Goal: Task Accomplishment & Management: Use online tool/utility

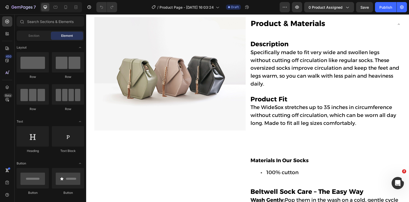
scroll to position [248, 0]
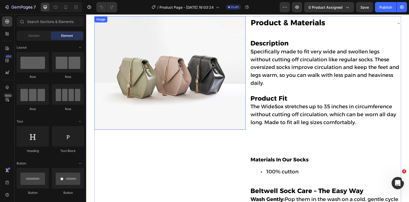
click at [175, 54] on img at bounding box center [169, 72] width 151 height 113
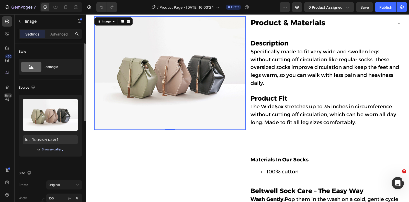
click at [56, 150] on div "Browse gallery" at bounding box center [53, 149] width 22 height 5
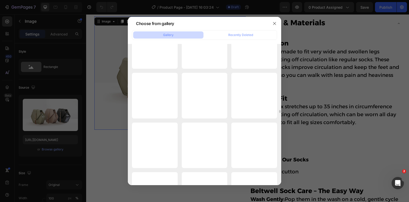
scroll to position [3107, 0]
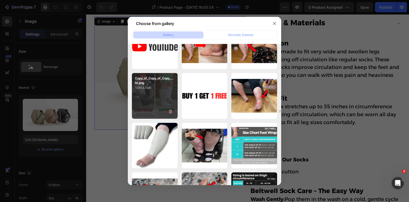
click at [150, 87] on p "1399.43 kb" at bounding box center [155, 87] width 40 height 5
type input "[URL][DOMAIN_NAME]"
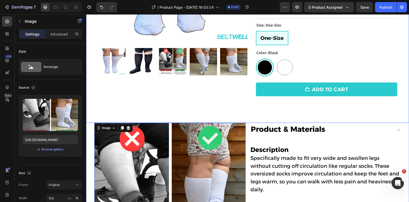
scroll to position [141, 0]
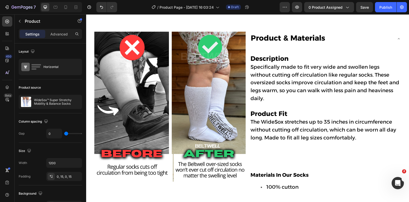
scroll to position [233, 0]
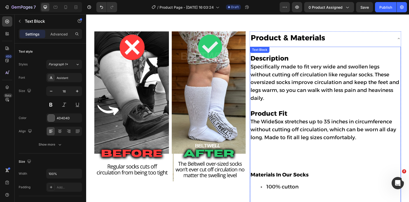
click at [282, 85] on span "Specifically made to fit very wide and swollen legs without cutting off circula…" at bounding box center [324, 83] width 149 height 38
click at [270, 75] on p "Description Specifically made to fit very wide and swollen legs without cutting…" at bounding box center [325, 82] width 150 height 71
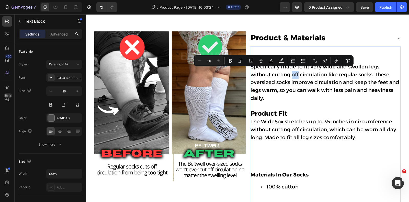
click at [270, 75] on p "Description Specifically made to fit very wide and swollen legs without cutting…" at bounding box center [325, 82] width 150 height 71
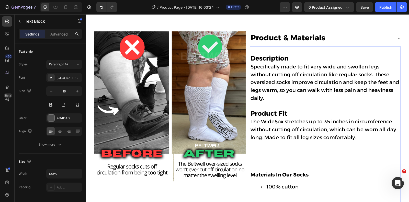
click at [251, 56] on strong "Description" at bounding box center [269, 58] width 38 height 8
click at [253, 58] on strong "Description" at bounding box center [269, 58] width 38 height 8
click at [252, 58] on strong "Description" at bounding box center [269, 58] width 38 height 8
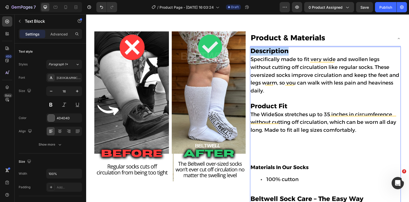
drag, startPoint x: 288, startPoint y: 48, endPoint x: 252, endPoint y: 49, distance: 36.5
click at [252, 49] on p "Description Specifically made to fit very wide and swollen legs without cutting…" at bounding box center [325, 78] width 150 height 63
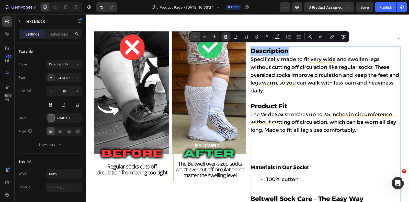
click at [196, 37] on icon "Editor contextual toolbar" at bounding box center [194, 37] width 3 height 0
type input "21"
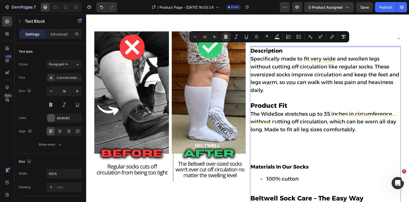
click at [283, 102] on strong "Product Fit" at bounding box center [268, 106] width 37 height 8
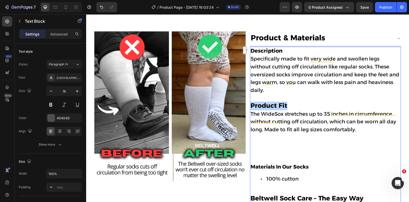
drag, startPoint x: 287, startPoint y: 95, endPoint x: 250, endPoint y: 96, distance: 36.8
click at [250, 96] on p "Description Specifically made to fit very wide and swollen legs without cutting…" at bounding box center [325, 78] width 150 height 63
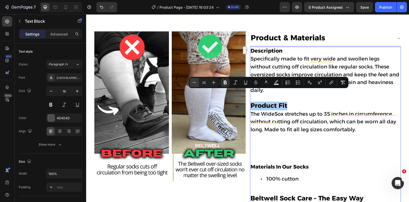
click at [192, 81] on icon "Editor contextual toolbar" at bounding box center [194, 82] width 5 height 5
type input "21"
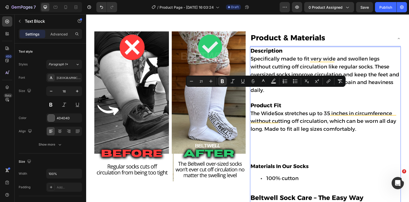
scroll to position [296, 0]
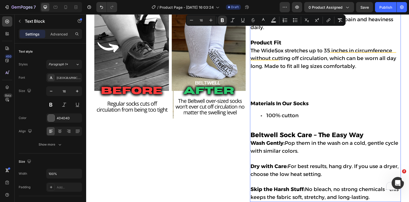
click at [266, 71] on p "The WideSox stretches up to 35 inches in circumference without cutting off circ…" at bounding box center [325, 70] width 150 height 46
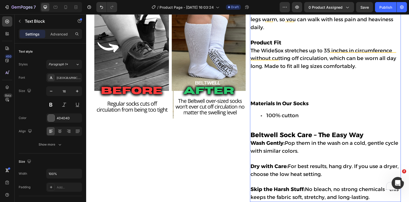
click at [261, 92] on p "Rich Text Editor. Editing area: main" at bounding box center [325, 95] width 150 height 7
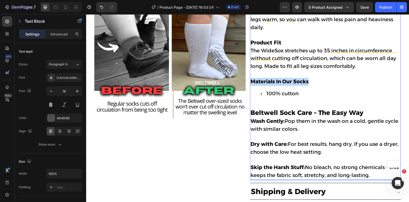
drag, startPoint x: 312, startPoint y: 68, endPoint x: 251, endPoint y: 69, distance: 61.3
click at [251, 78] on p "Materials In Our Socks" at bounding box center [325, 82] width 150 height 8
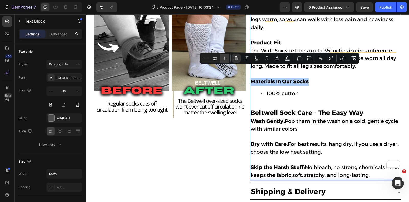
click at [226, 57] on icon "Editor contextual toolbar" at bounding box center [224, 58] width 5 height 5
type input "21"
click at [250, 102] on div "Description Specifically made to fit very wide and swollen legs without cutting…" at bounding box center [325, 82] width 151 height 196
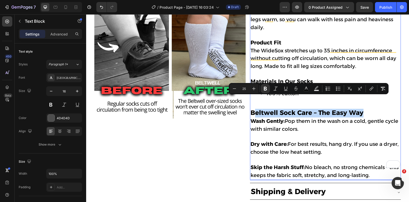
drag, startPoint x: 364, startPoint y: 101, endPoint x: 253, endPoint y: 101, distance: 111.4
click at [253, 102] on p "Beltwell Sock Care – The Easy Way" at bounding box center [325, 110] width 150 height 16
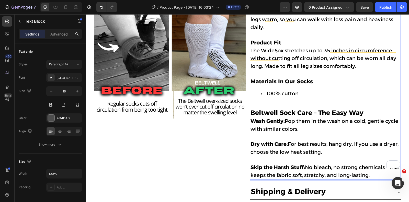
click at [252, 109] on strong "Beltwell Sock Care – The Easy Way" at bounding box center [306, 113] width 113 height 8
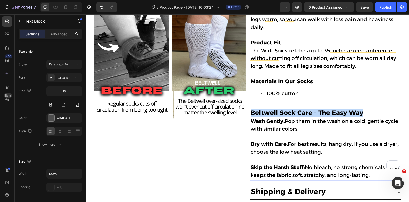
drag, startPoint x: 251, startPoint y: 101, endPoint x: 364, endPoint y: 100, distance: 112.9
click at [364, 102] on p "Beltwell Sock Care – The Easy Way" at bounding box center [325, 110] width 150 height 16
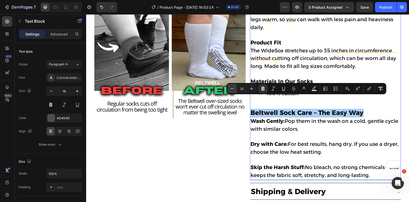
click at [234, 85] on button "Minus" at bounding box center [231, 88] width 9 height 9
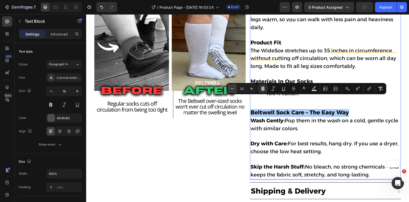
click at [234, 85] on button "Minus" at bounding box center [231, 88] width 9 height 9
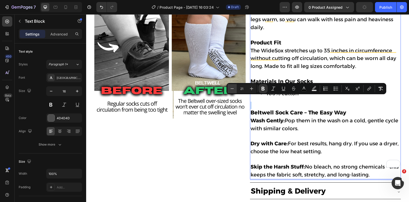
type input "20"
click at [292, 121] on p "Wash Gently: Pop them in the wash on a cold, gentle cycle with similar colors." at bounding box center [325, 128] width 150 height 23
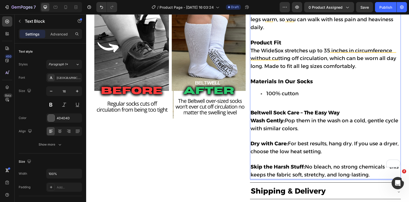
scroll to position [361, 0]
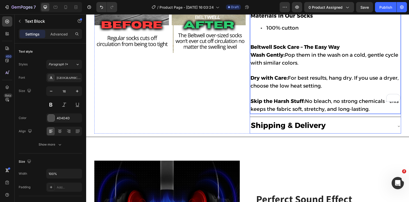
click at [290, 121] on strong "Shipping & Delivery" at bounding box center [288, 125] width 75 height 9
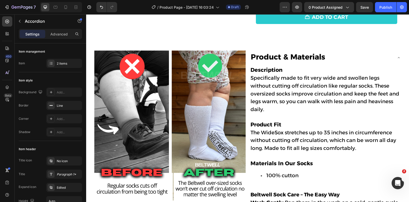
scroll to position [388, 0]
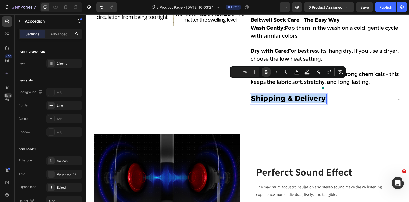
click at [351, 94] on div "Shipping & Delivery" at bounding box center [321, 99] width 143 height 10
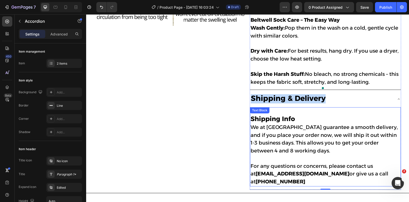
click at [289, 115] on strong "Shipping Info" at bounding box center [272, 119] width 44 height 8
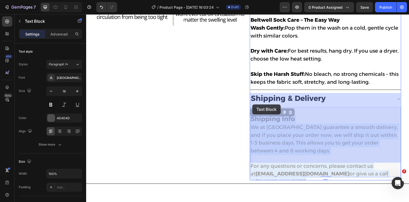
drag, startPoint x: 296, startPoint y: 105, endPoint x: 252, endPoint y: 104, distance: 43.4
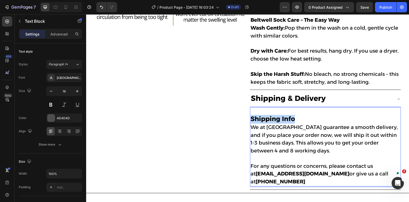
drag, startPoint x: 293, startPoint y: 105, endPoint x: 250, endPoint y: 104, distance: 43.2
click at [250, 115] on strong "Shipping Info" at bounding box center [272, 119] width 44 height 8
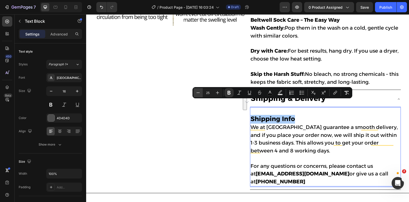
click at [198, 93] on icon "Editor contextual toolbar" at bounding box center [197, 92] width 5 height 5
type input "21"
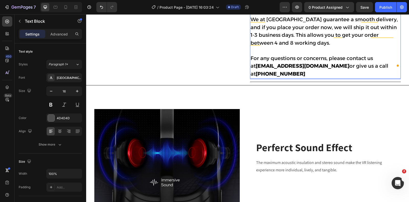
scroll to position [485, 0]
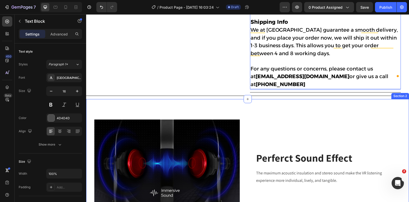
click at [287, 99] on div "Image Perferct Sound Effect Heading The maximum acoustic insulation and stereo …" at bounding box center [247, 190] width 323 height 182
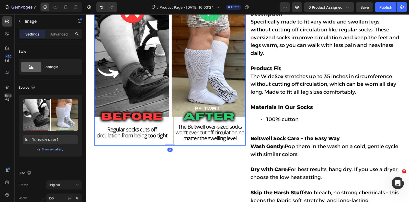
click at [198, 73] on img at bounding box center [169, 69] width 151 height 151
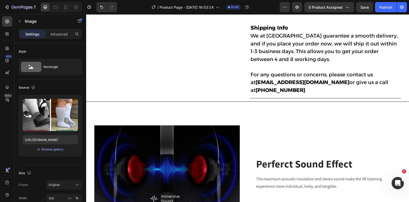
scroll to position [484, 0]
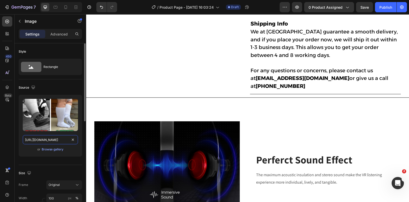
click at [51, 138] on input "[URL][DOMAIN_NAME]" at bounding box center [50, 139] width 55 height 9
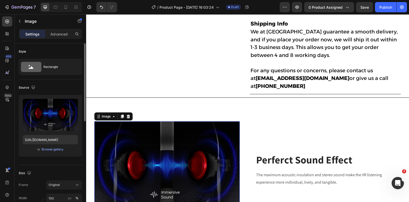
click at [150, 121] on img at bounding box center [166, 169] width 145 height 97
click at [53, 139] on input "[URL][DOMAIN_NAME]" at bounding box center [50, 139] width 55 height 9
paste input "[DOMAIN_NAME][URL]"
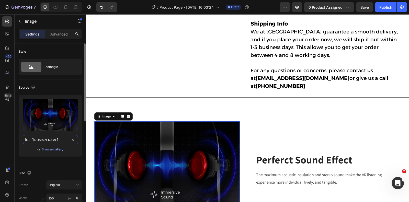
type input "[URL][DOMAIN_NAME]"
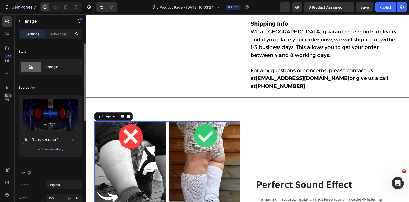
scroll to position [0, 158]
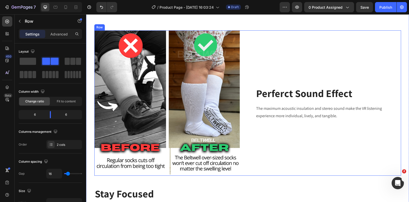
scroll to position [557, 0]
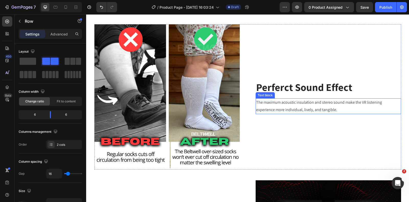
click at [302, 92] on p "Perferct Sound Effect" at bounding box center [328, 86] width 144 height 13
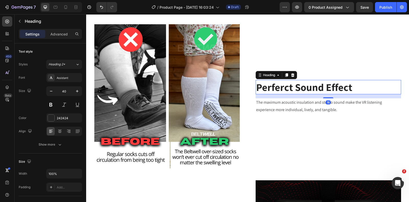
click at [302, 92] on p "Perferct Sound Effect" at bounding box center [328, 86] width 144 height 13
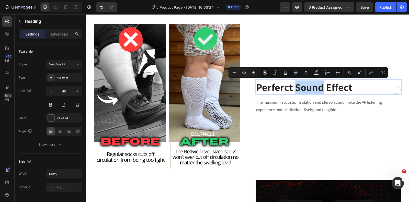
click at [304, 88] on p "Perferct Sound Effect" at bounding box center [328, 86] width 144 height 13
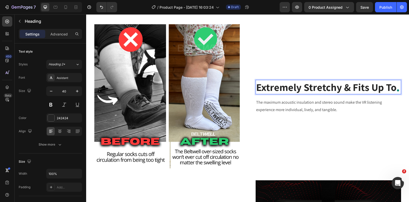
scroll to position [550, 0]
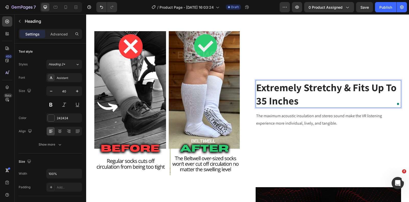
click at [284, 90] on p "Extremely Stretchy & Fits Up To 35 Inches" at bounding box center [328, 94] width 144 height 27
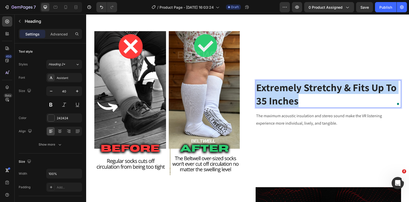
click at [284, 90] on p "Extremely Stretchy & Fits Up To 35 Inches" at bounding box center [328, 94] width 144 height 27
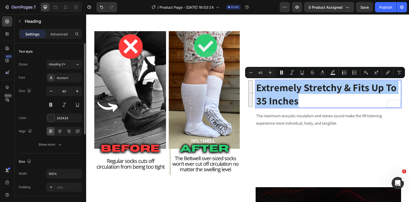
click at [69, 72] on div "Styles Heading 2* Font Assistant Size 40 Color 242424 Align Show more" at bounding box center [50, 104] width 63 height 89
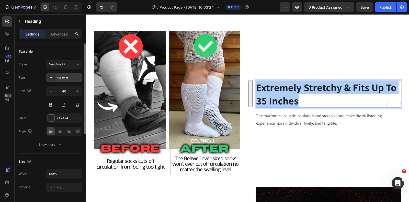
click at [69, 76] on div "Assistant" at bounding box center [69, 78] width 24 height 5
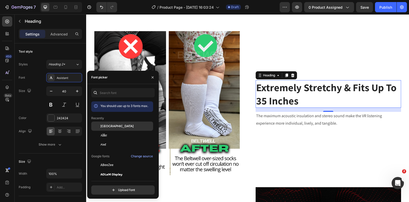
click at [102, 125] on span "[GEOGRAPHIC_DATA]" at bounding box center [116, 126] width 33 height 5
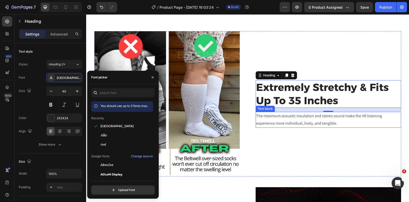
click at [292, 117] on p "The maximum acoustic insulation and stereo sound make the VR listening experien…" at bounding box center [328, 119] width 144 height 15
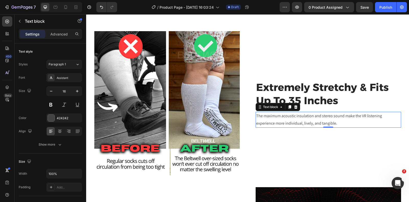
click at [292, 117] on p "The maximum acoustic insulation and stereo sound make the VR listening experien…" at bounding box center [328, 119] width 144 height 15
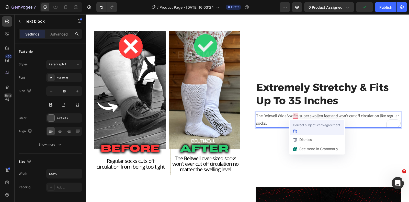
click at [298, 127] on div "fit" at bounding box center [317, 131] width 50 height 8
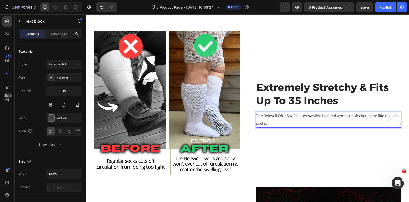
click at [287, 123] on p "The Beltwell WideSox fit super swollen feet and won't cut off circulation like …" at bounding box center [328, 119] width 144 height 15
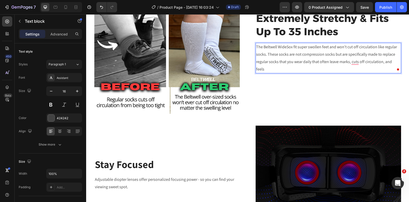
scroll to position [469, 0]
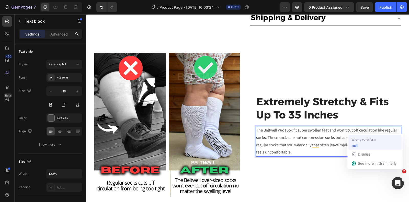
click at [353, 143] on strong "cut" at bounding box center [354, 145] width 6 height 6
click at [376, 142] on div "feel" at bounding box center [377, 146] width 50 height 8
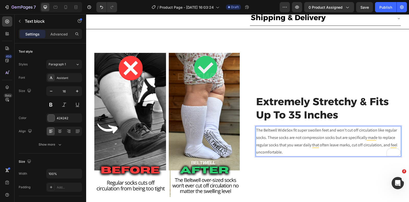
click at [296, 127] on p "The Beltwell WideSox fit super swollen feet and won't cut off circulation like …" at bounding box center [328, 141] width 144 height 29
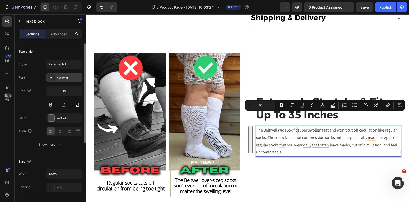
click at [70, 79] on div "Assistant" at bounding box center [69, 78] width 24 height 5
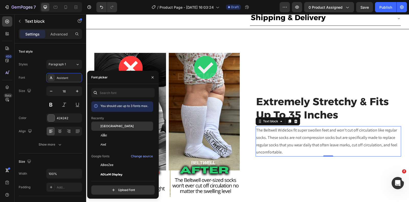
click at [109, 160] on div "[GEOGRAPHIC_DATA]" at bounding box center [122, 164] width 62 height 9
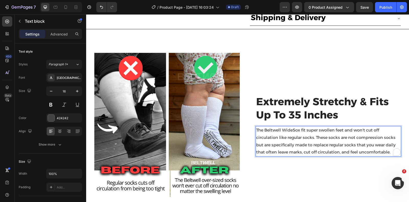
click at [302, 128] on p "The Beltwell WideSox fit super swollen feet and won't cut off circulation like …" at bounding box center [328, 141] width 144 height 29
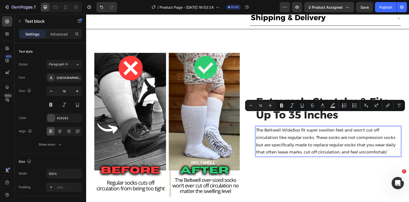
click at [322, 108] on rect "Editor contextual toolbar" at bounding box center [322, 107] width 5 height 1
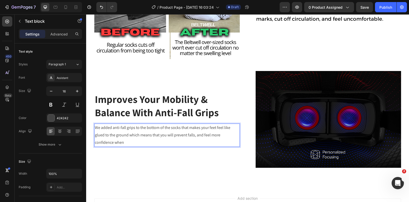
scroll to position [589, 0]
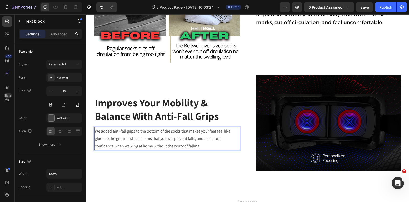
click at [132, 135] on p "We added anti-fall grips to the bottom of the socks that makes your feet feel l…" at bounding box center [167, 139] width 144 height 22
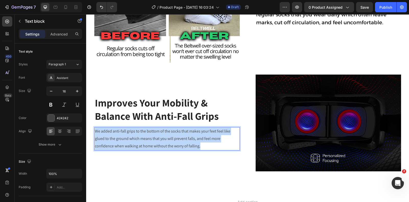
click at [132, 135] on p "We added anti-fall grips to the bottom of the socks that makes your feet feel l…" at bounding box center [167, 139] width 144 height 22
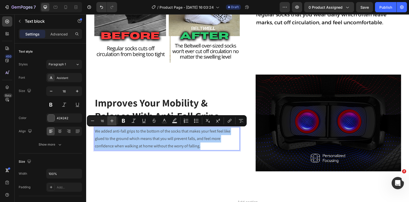
click at [111, 120] on icon "Editor contextual toolbar" at bounding box center [111, 120] width 5 height 5
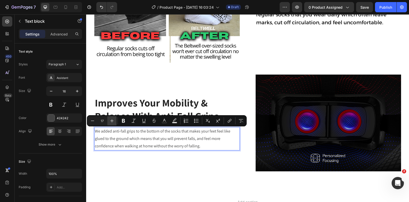
click at [111, 120] on icon "Editor contextual toolbar" at bounding box center [111, 120] width 5 height 5
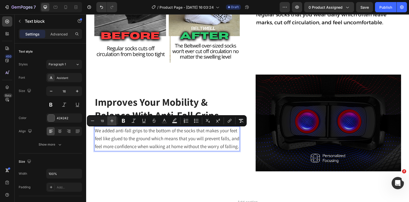
click at [110, 120] on icon "Editor contextual toolbar" at bounding box center [111, 120] width 5 height 5
type input "20"
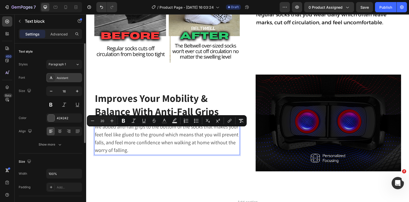
click at [59, 75] on div "Assistant" at bounding box center [64, 77] width 36 height 9
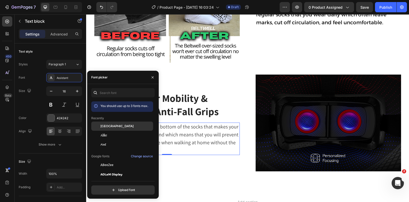
click at [113, 127] on span "[GEOGRAPHIC_DATA]" at bounding box center [116, 126] width 33 height 5
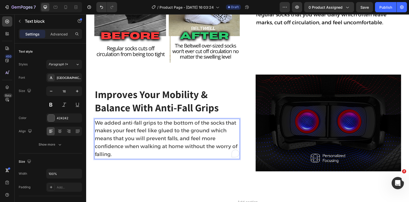
click at [205, 125] on span "We added anti-fall grips to the bottom of the socks that makes your feet feel l…" at bounding box center [166, 139] width 143 height 38
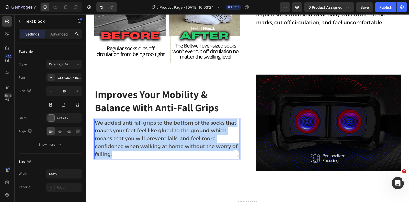
click at [205, 125] on span "We added anti-fall grips to the bottom of the socks that makes your feet feel l…" at bounding box center [166, 139] width 143 height 38
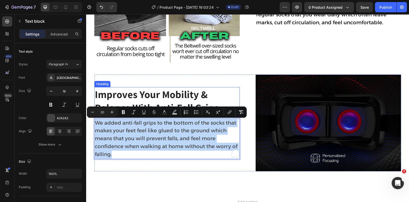
click at [122, 101] on p "Improves Your Mobility & Balance With Anti-Fall Grips" at bounding box center [167, 101] width 144 height 27
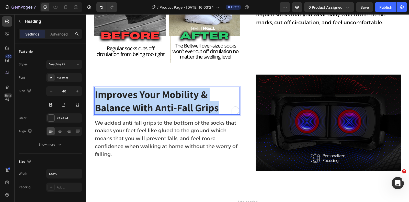
click at [122, 101] on p "Improves Your Mobility & Balance With Anti-Fall Grips" at bounding box center [167, 101] width 144 height 27
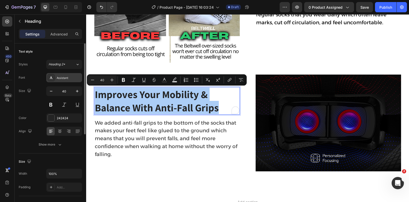
click at [65, 79] on div "Assistant" at bounding box center [69, 78] width 24 height 5
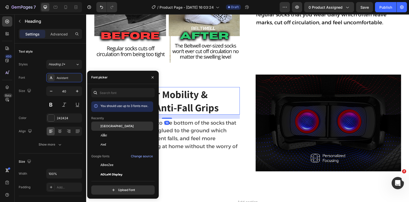
click at [104, 126] on span "[GEOGRAPHIC_DATA]" at bounding box center [116, 126] width 33 height 5
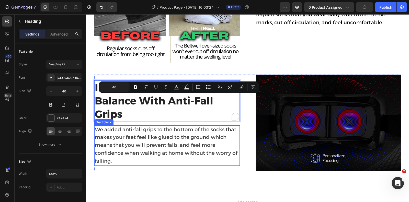
click at [176, 144] on span "We added anti-fall grips to the bottom of the socks that makes your feet feel l…" at bounding box center [166, 145] width 143 height 38
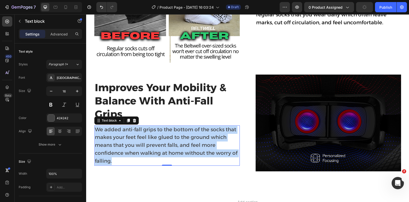
click at [176, 144] on span "We added anti-fall grips to the bottom of the socks that makes your feet feel l…" at bounding box center [166, 145] width 143 height 38
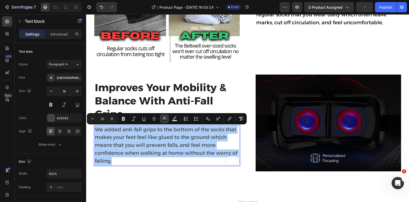
click at [165, 119] on icon "Editor contextual toolbar" at bounding box center [164, 118] width 5 height 5
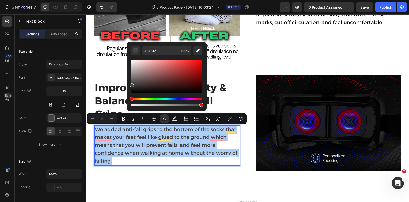
drag, startPoint x: 246, startPoint y: 112, endPoint x: 152, endPoint y: 98, distance: 95.1
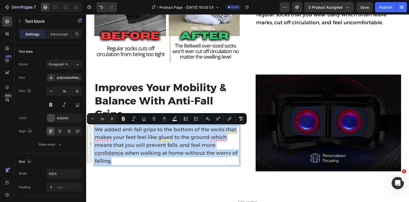
click at [145, 152] on span "We added anti-fall grips to the bottom of the socks that makes your feet feel l…" at bounding box center [166, 145] width 143 height 38
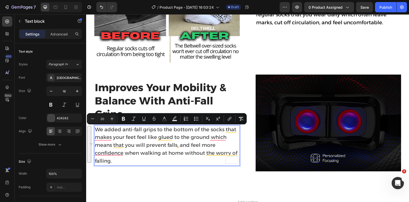
click at [145, 152] on span "We added anti-fall grips to the bottom of the socks that makes your feet feel l…" at bounding box center [166, 145] width 143 height 38
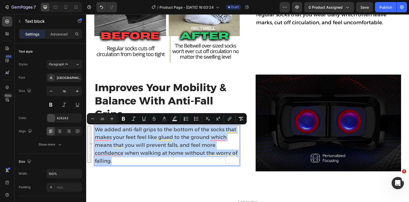
click at [145, 152] on span "We added anti-fall grips to the bottom of the socks that makes your feet feel l…" at bounding box center [166, 145] width 143 height 38
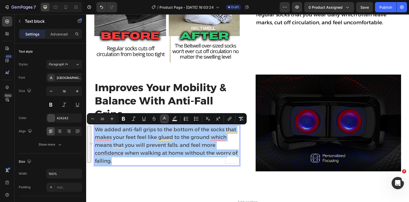
click at [164, 117] on icon "Editor contextual toolbar" at bounding box center [164, 118] width 3 height 3
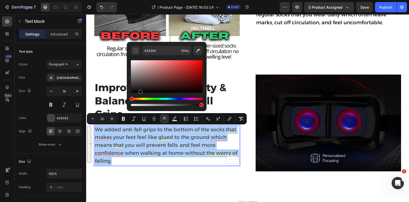
drag, startPoint x: 166, startPoint y: 72, endPoint x: 130, endPoint y: 103, distance: 47.8
click at [130, 103] on div "424242 100 %" at bounding box center [167, 74] width 80 height 65
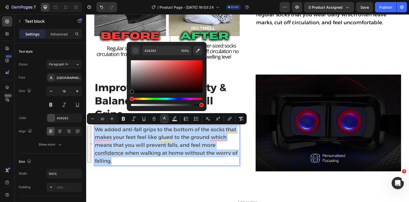
type input "000000"
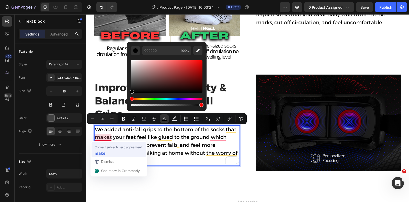
click at [109, 152] on div "make" at bounding box center [118, 153] width 50 height 8
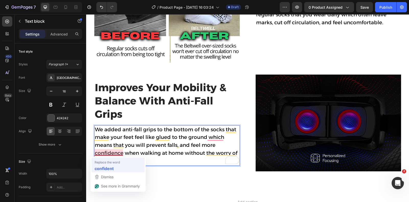
click at [115, 167] on div "confident" at bounding box center [117, 168] width 49 height 8
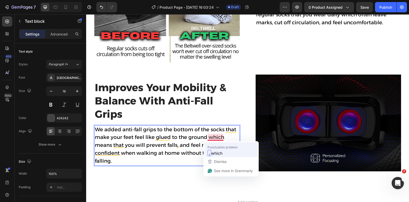
click at [217, 154] on span "which" at bounding box center [216, 153] width 11 height 6
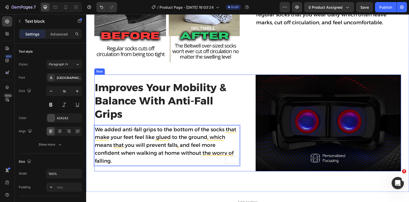
scroll to position [587, 0]
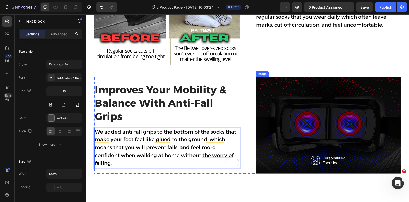
click at [295, 112] on img at bounding box center [327, 125] width 145 height 97
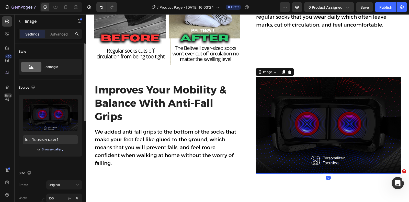
click at [55, 150] on div "Browse gallery" at bounding box center [53, 149] width 22 height 5
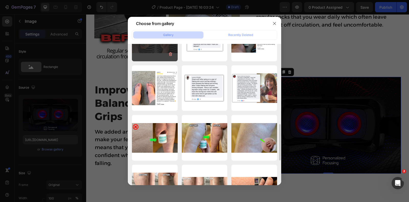
scroll to position [264, 0]
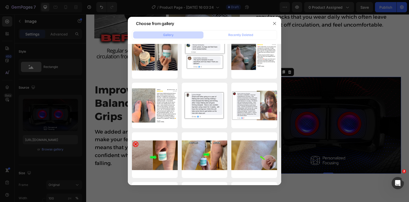
click at [110, 68] on div at bounding box center [204, 101] width 409 height 202
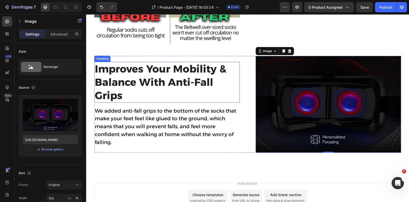
scroll to position [611, 0]
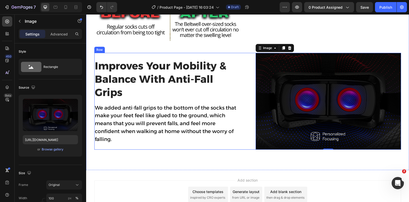
click at [318, 88] on img at bounding box center [327, 101] width 145 height 97
